Goal: Task Accomplishment & Management: Manage account settings

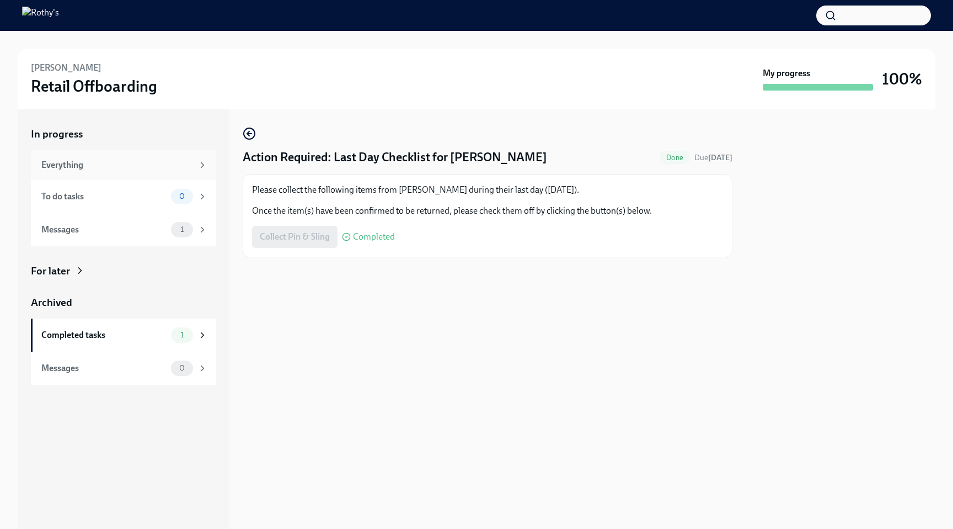
click at [175, 161] on div "Everything" at bounding box center [117, 165] width 152 height 12
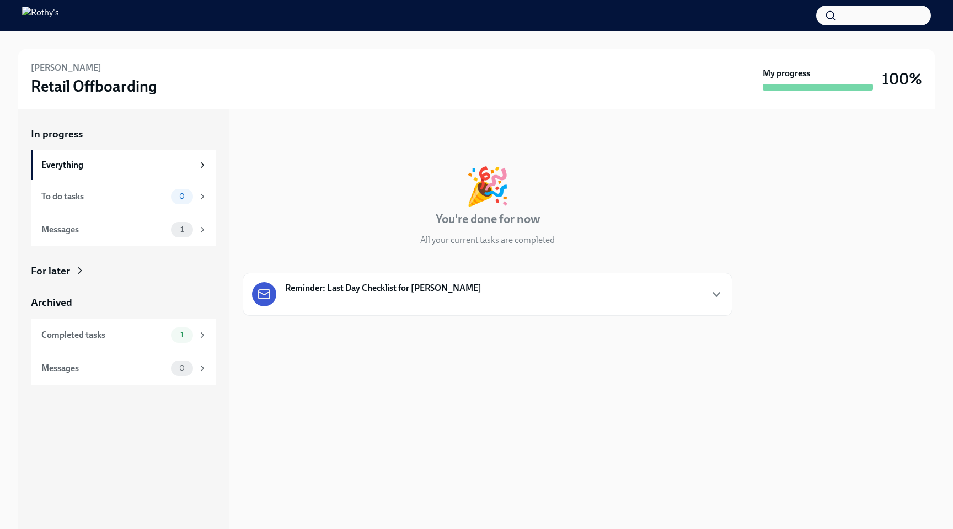
click at [404, 282] on strong "Reminder: Last Day Checklist for [PERSON_NAME]" at bounding box center [383, 288] width 196 height 12
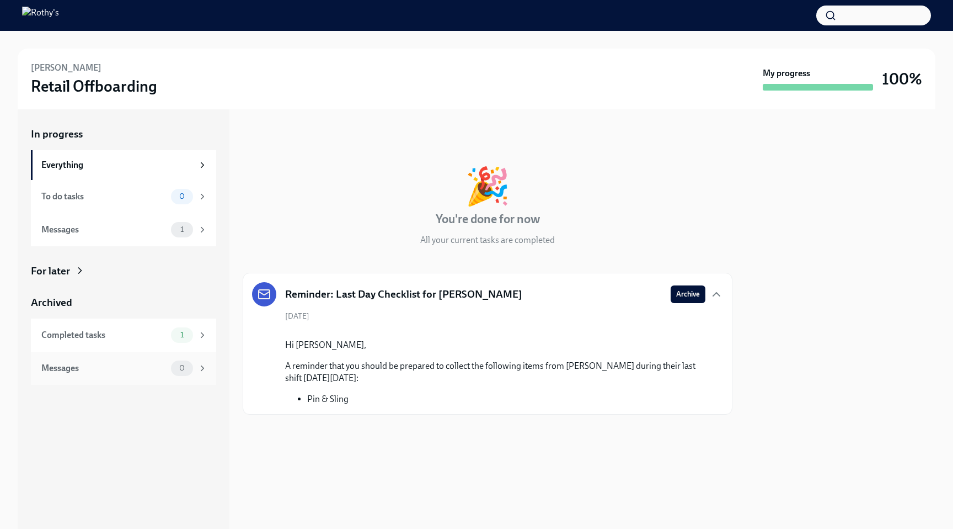
click at [115, 362] on div "Messages" at bounding box center [103, 368] width 125 height 12
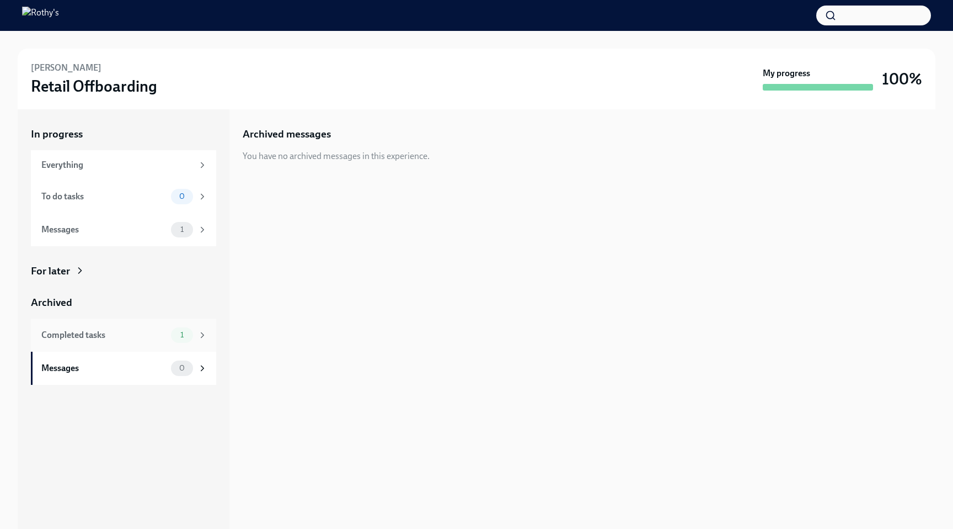
click at [130, 335] on div "Completed tasks" at bounding box center [103, 335] width 125 height 12
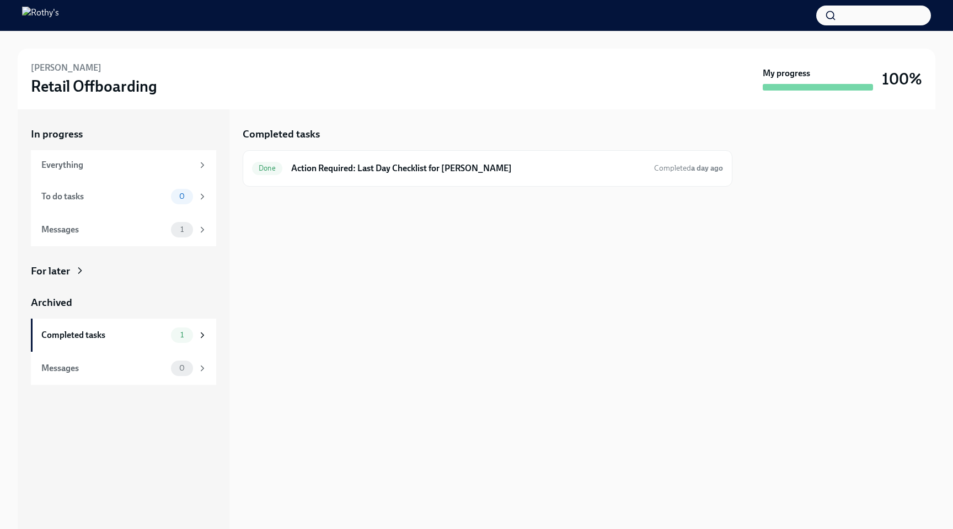
click at [105, 86] on h3 "Retail Offboarding" at bounding box center [94, 86] width 126 height 20
click at [845, 12] on button "button" at bounding box center [874, 16] width 115 height 20
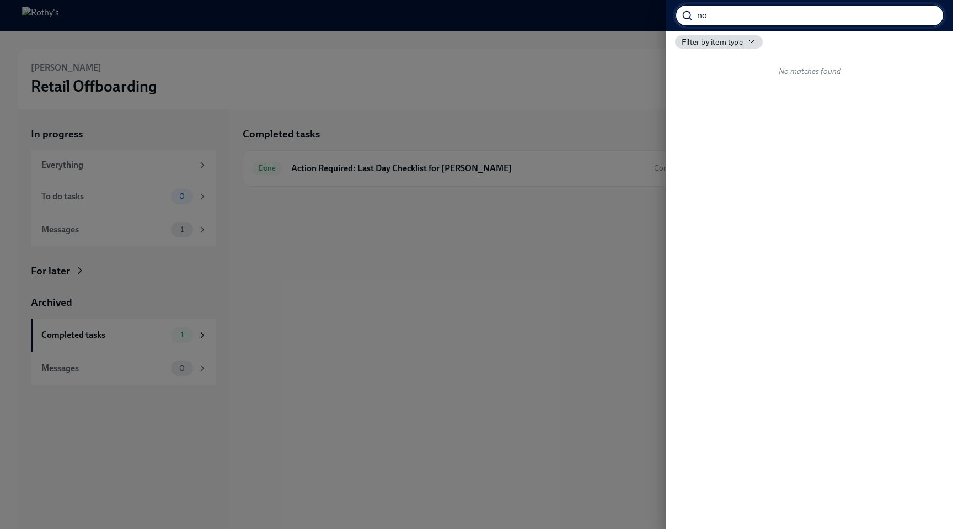
type input "n"
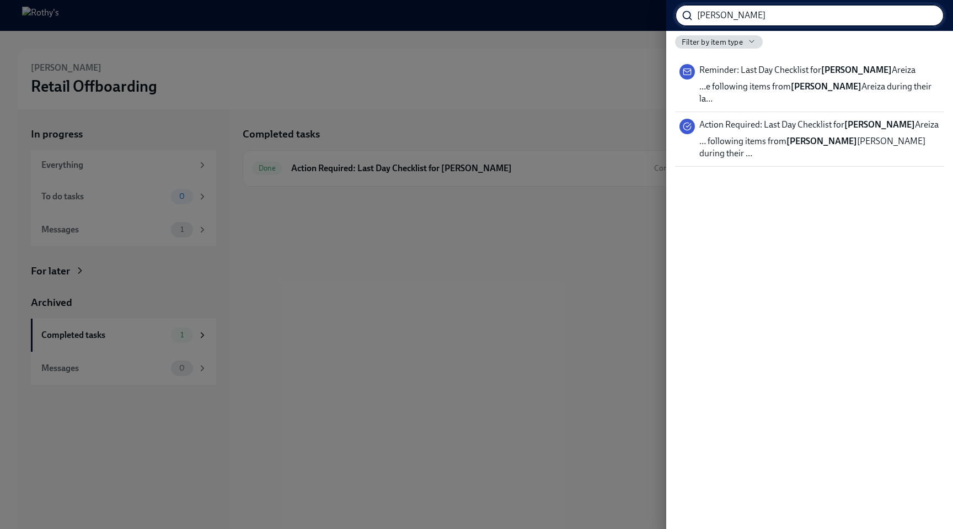
type input "[PERSON_NAME]"
click at [865, 135] on span "… following items from [PERSON_NAME] during their …" at bounding box center [820, 147] width 241 height 24
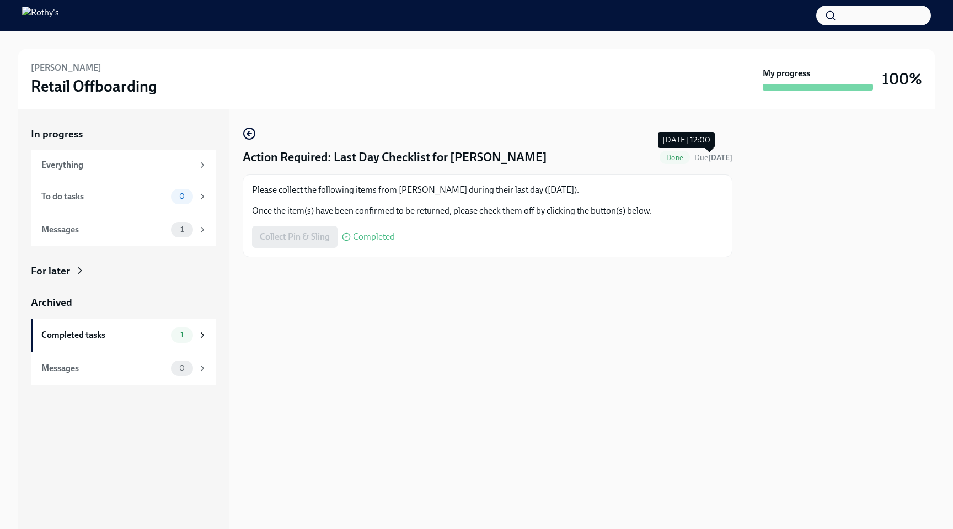
click at [718, 158] on strong "[DATE]" at bounding box center [720, 157] width 24 height 9
click at [141, 198] on div "To do tasks" at bounding box center [103, 196] width 125 height 12
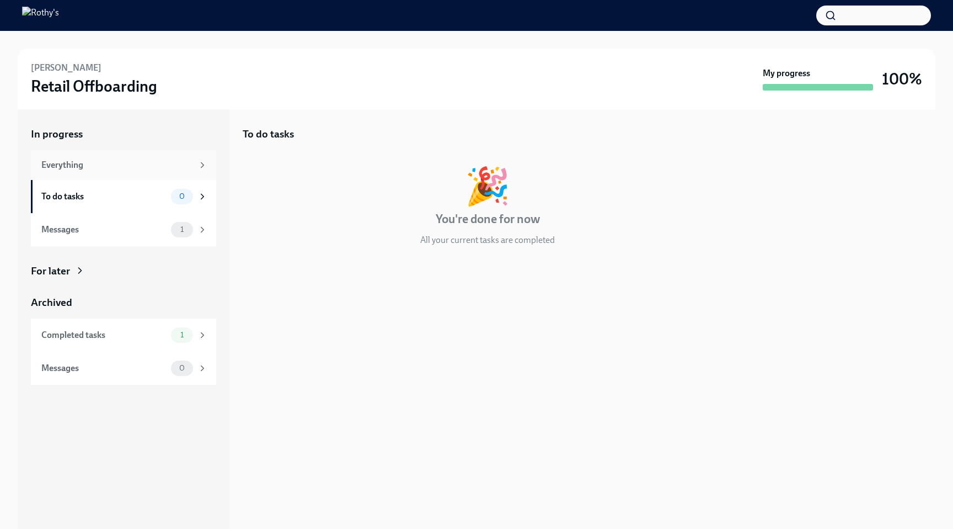
click at [144, 171] on div "Everything" at bounding box center [123, 165] width 185 height 30
click at [360, 278] on div "Reminder: Last Day Checklist for [PERSON_NAME]" at bounding box center [488, 294] width 490 height 43
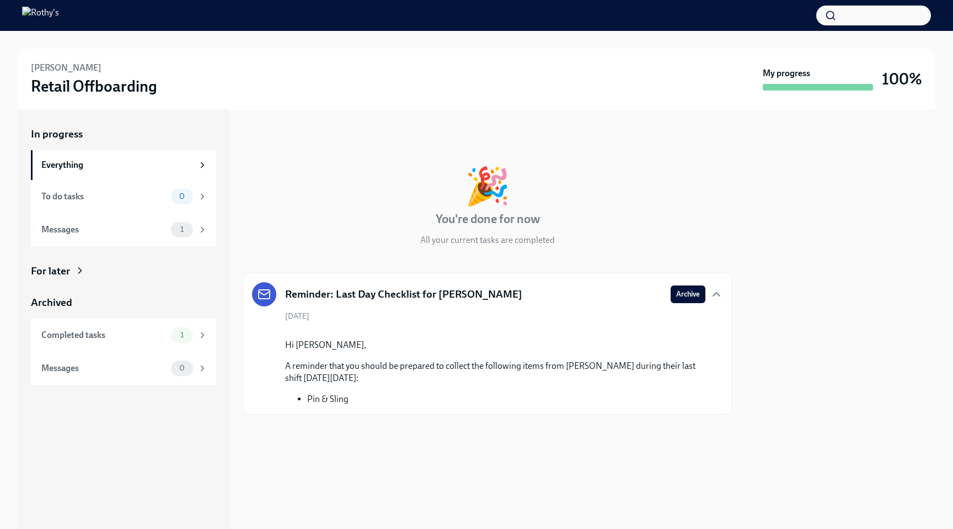
click at [59, 19] on img at bounding box center [40, 16] width 37 height 18
click at [81, 80] on h3 "Retail Offboarding" at bounding box center [94, 86] width 126 height 20
